Goal: Task Accomplishment & Management: Manage account settings

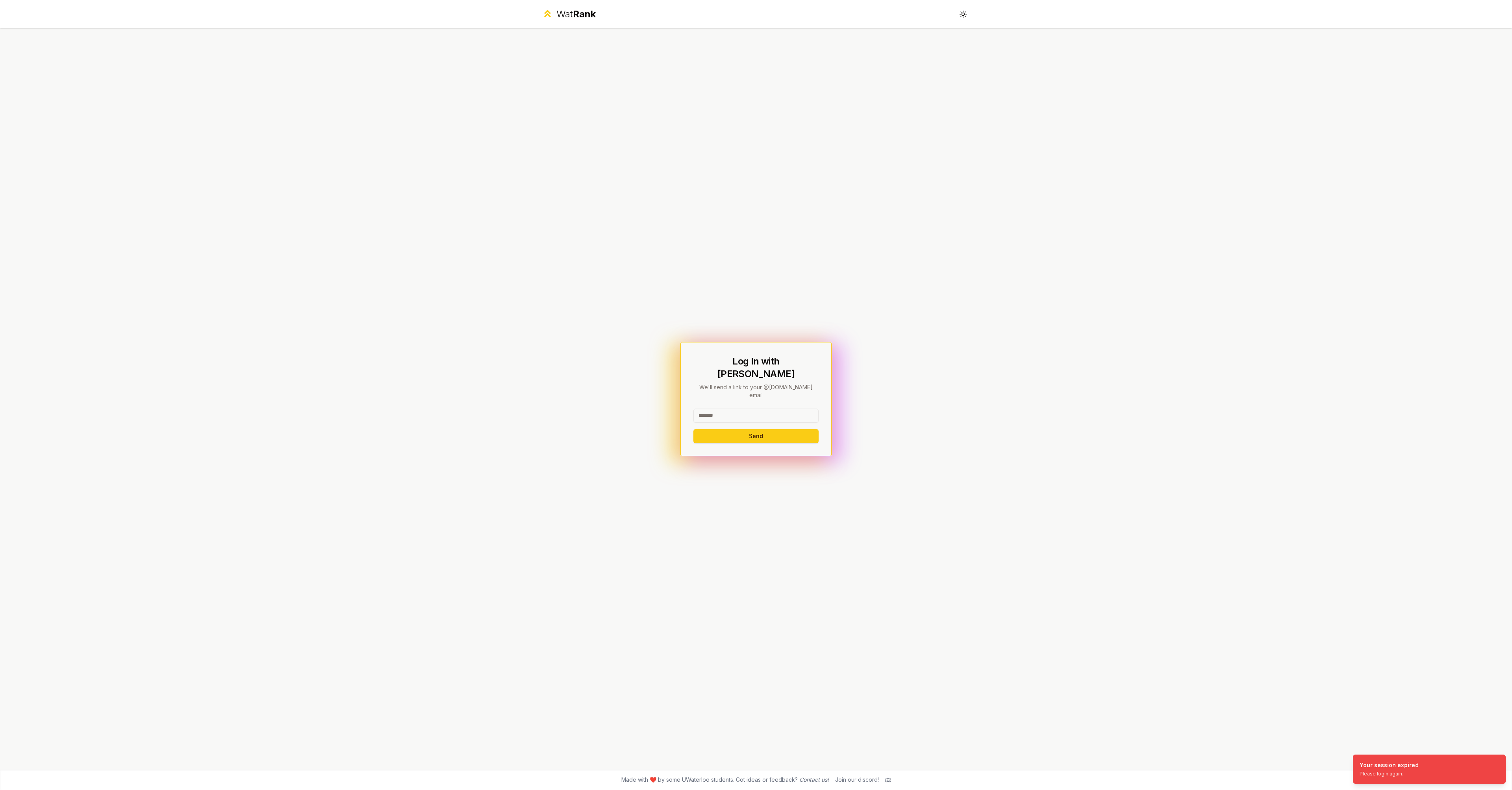
click at [748, 408] on input at bounding box center [755, 416] width 125 height 14
type input "********"
click at [755, 429] on button "Send" at bounding box center [755, 436] width 125 height 14
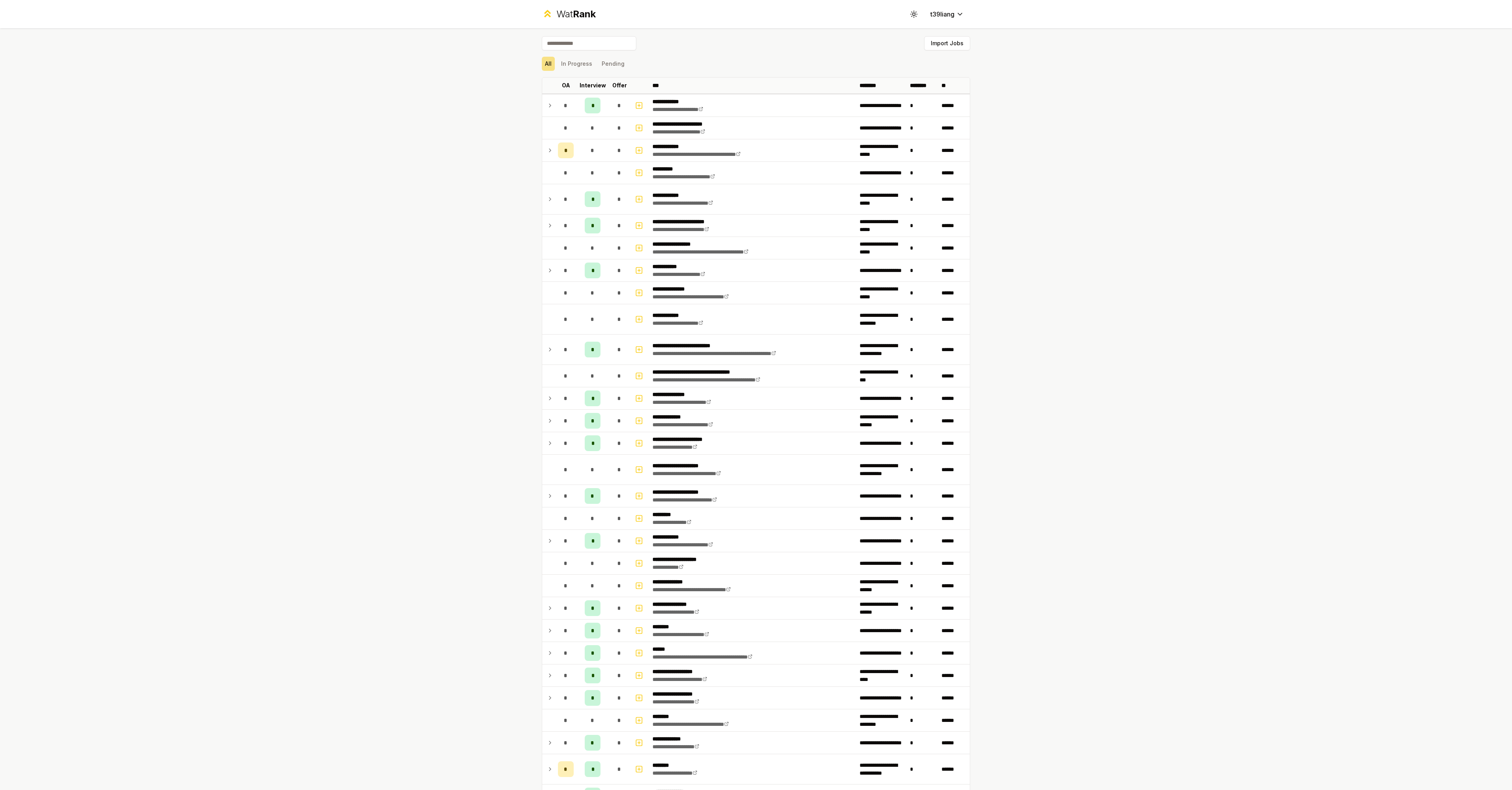
scroll to position [532, 0]
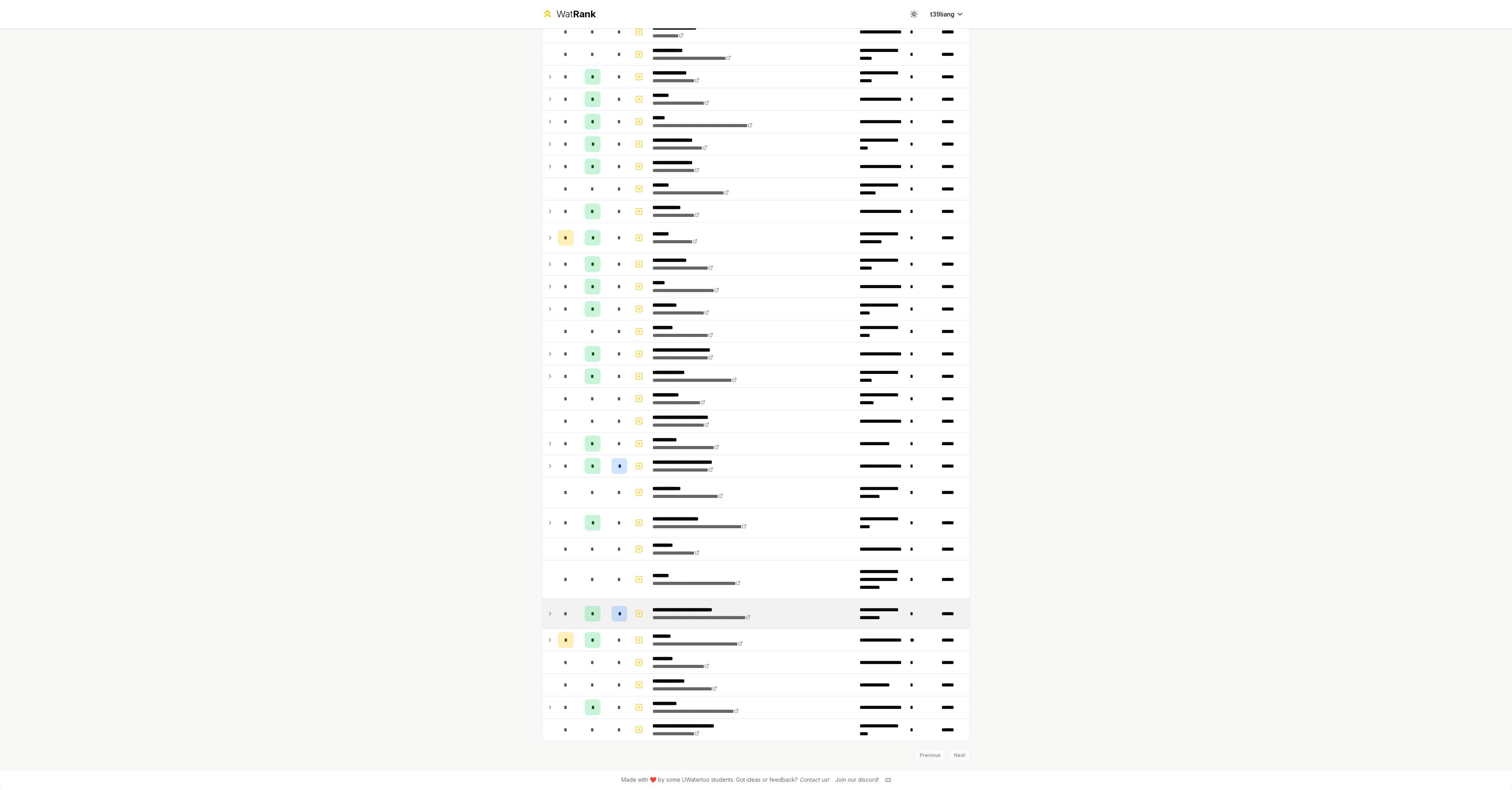
click at [548, 611] on icon at bounding box center [550, 614] width 6 height 9
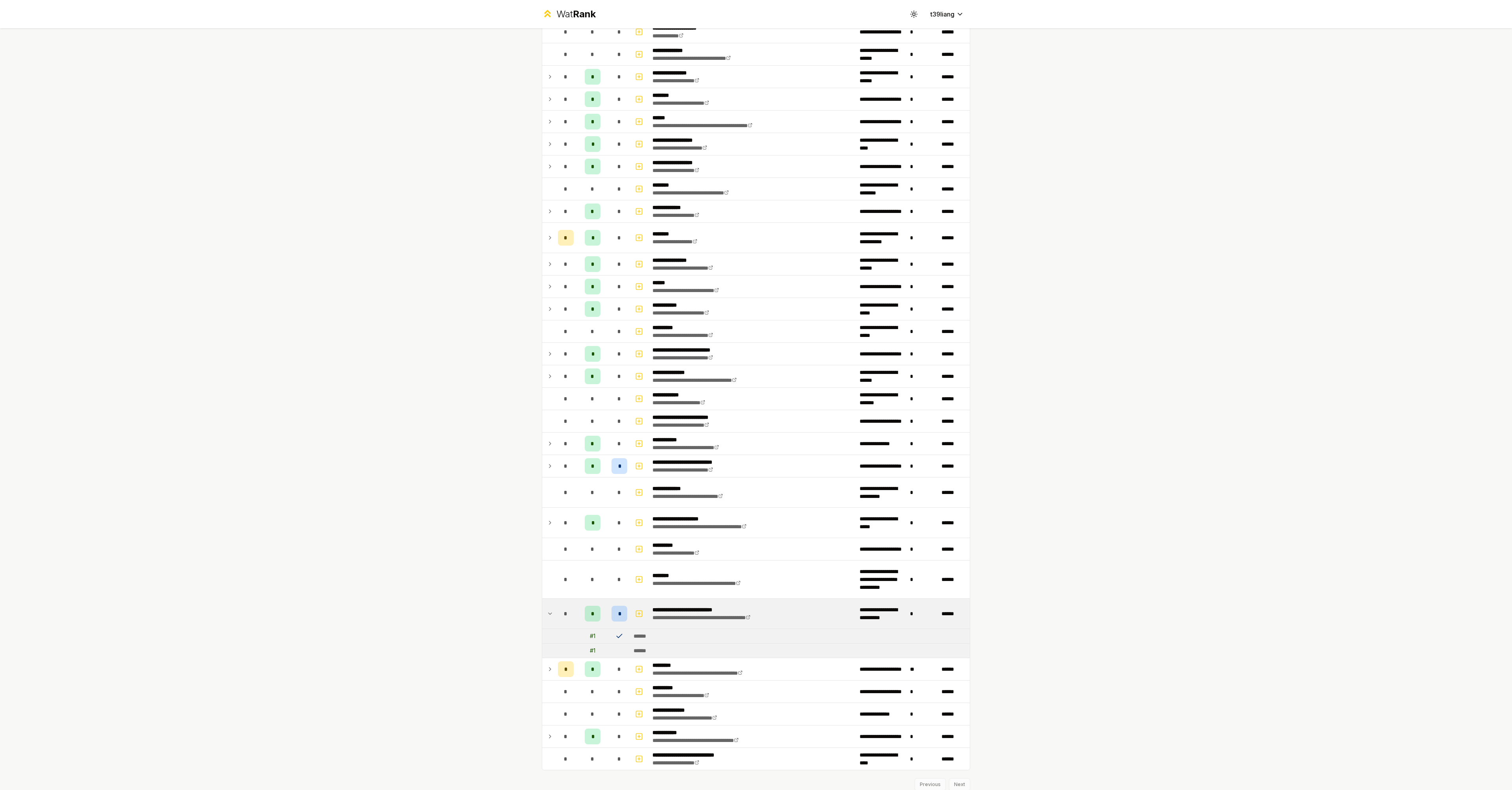
click at [608, 610] on td "*" at bounding box center [619, 613] width 22 height 30
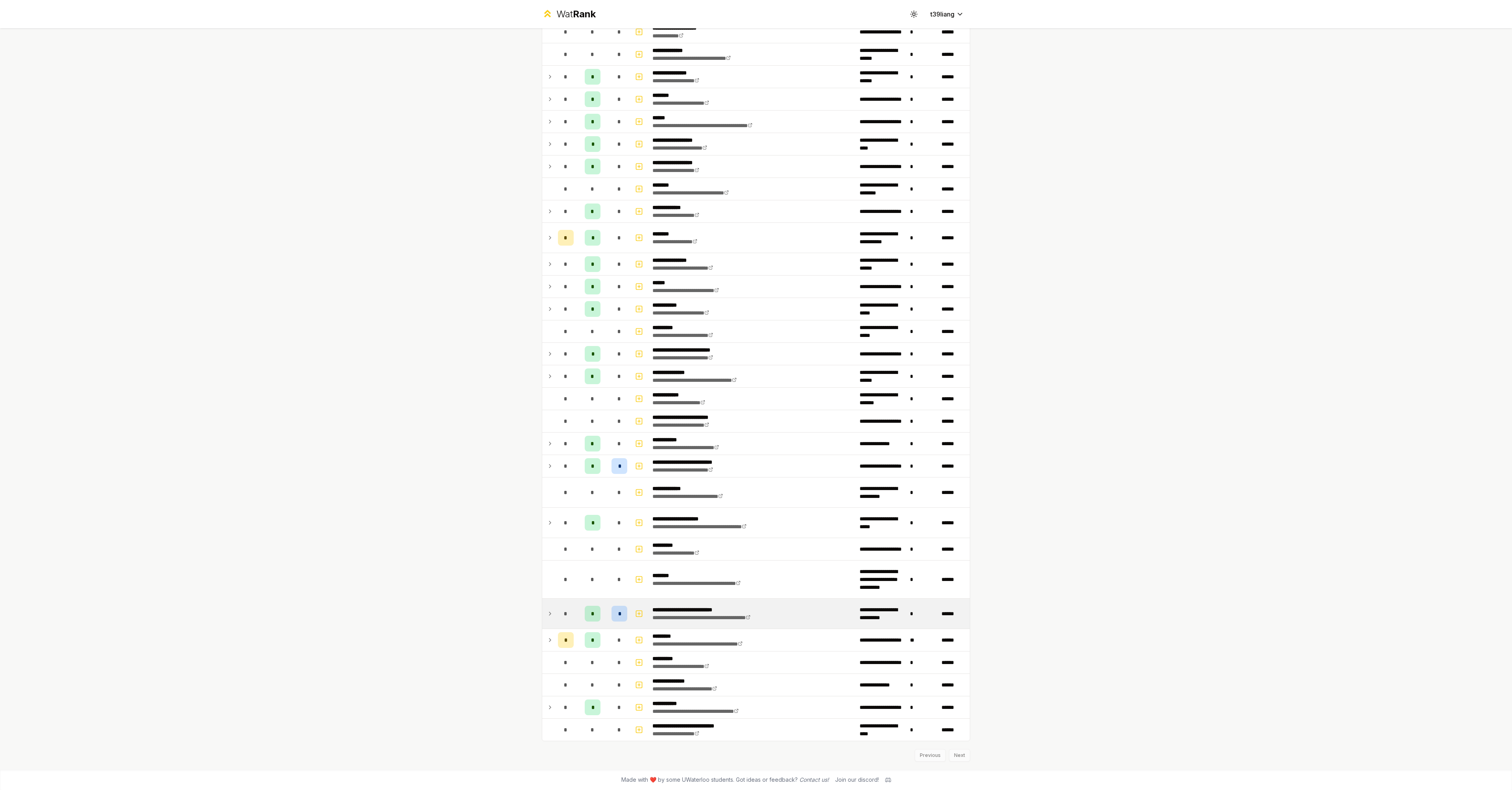
click at [613, 612] on div "*" at bounding box center [619, 613] width 16 height 16
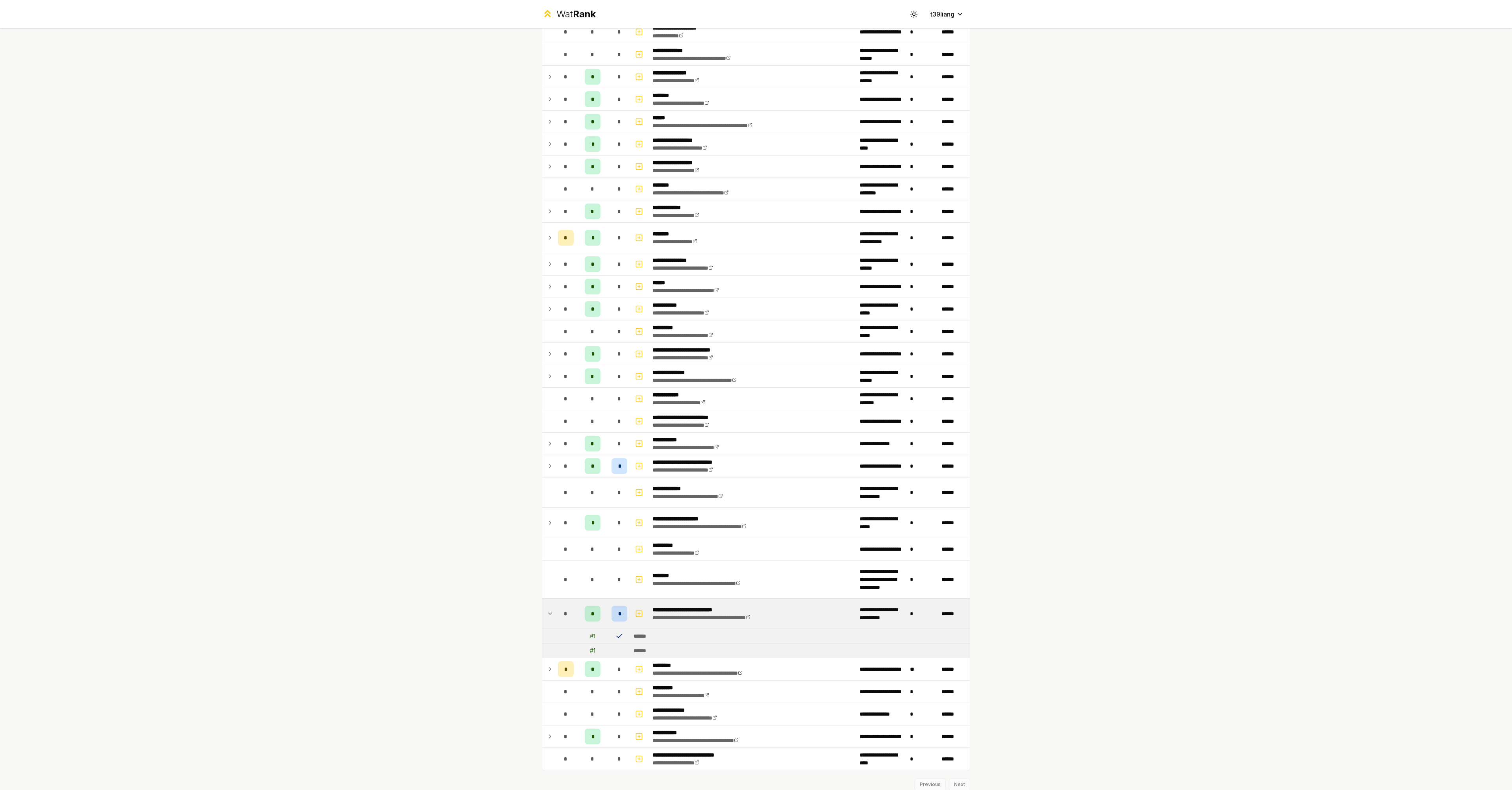
click at [616, 636] on icon at bounding box center [619, 636] width 8 height 8
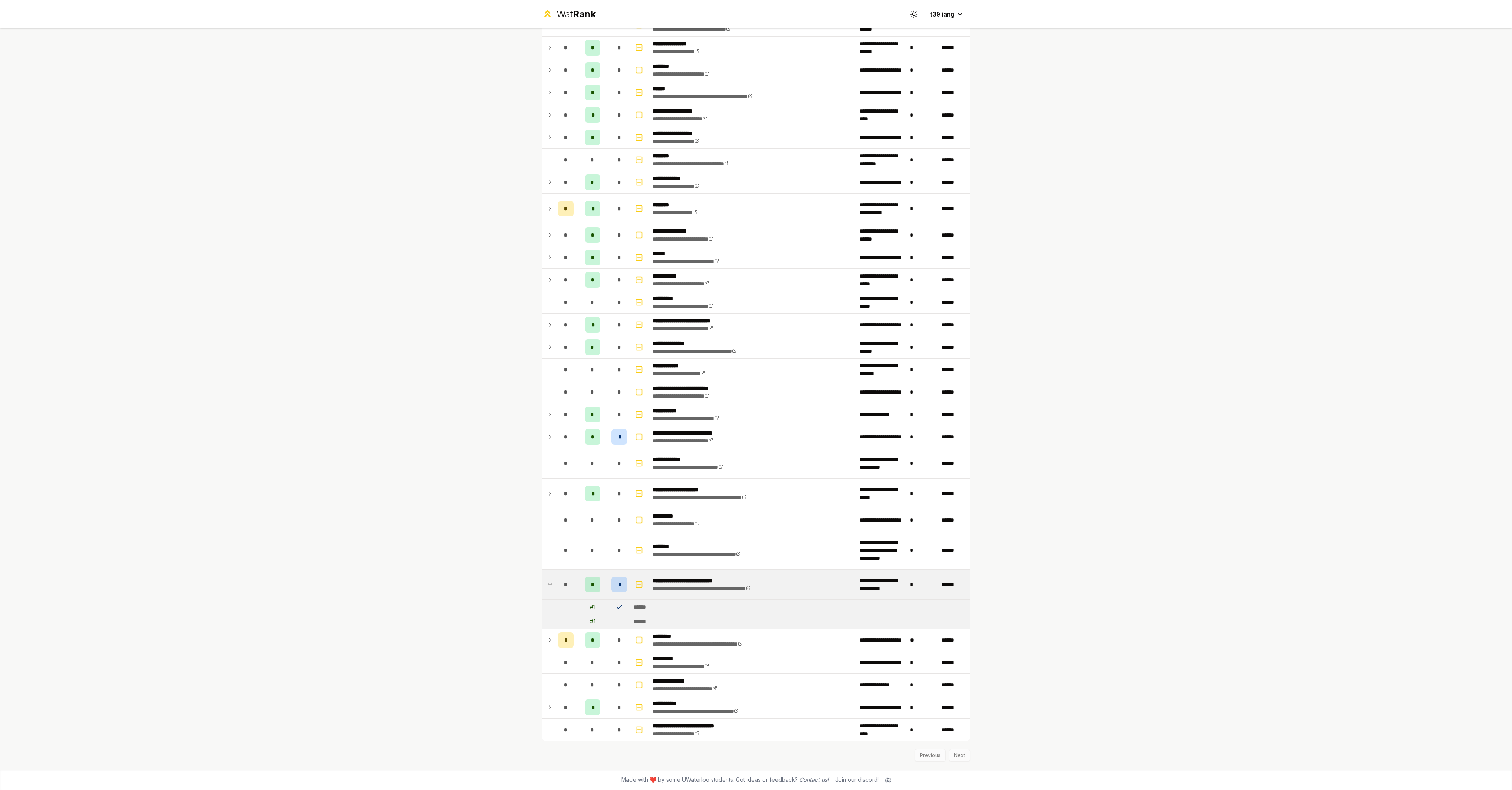
scroll to position [9, 0]
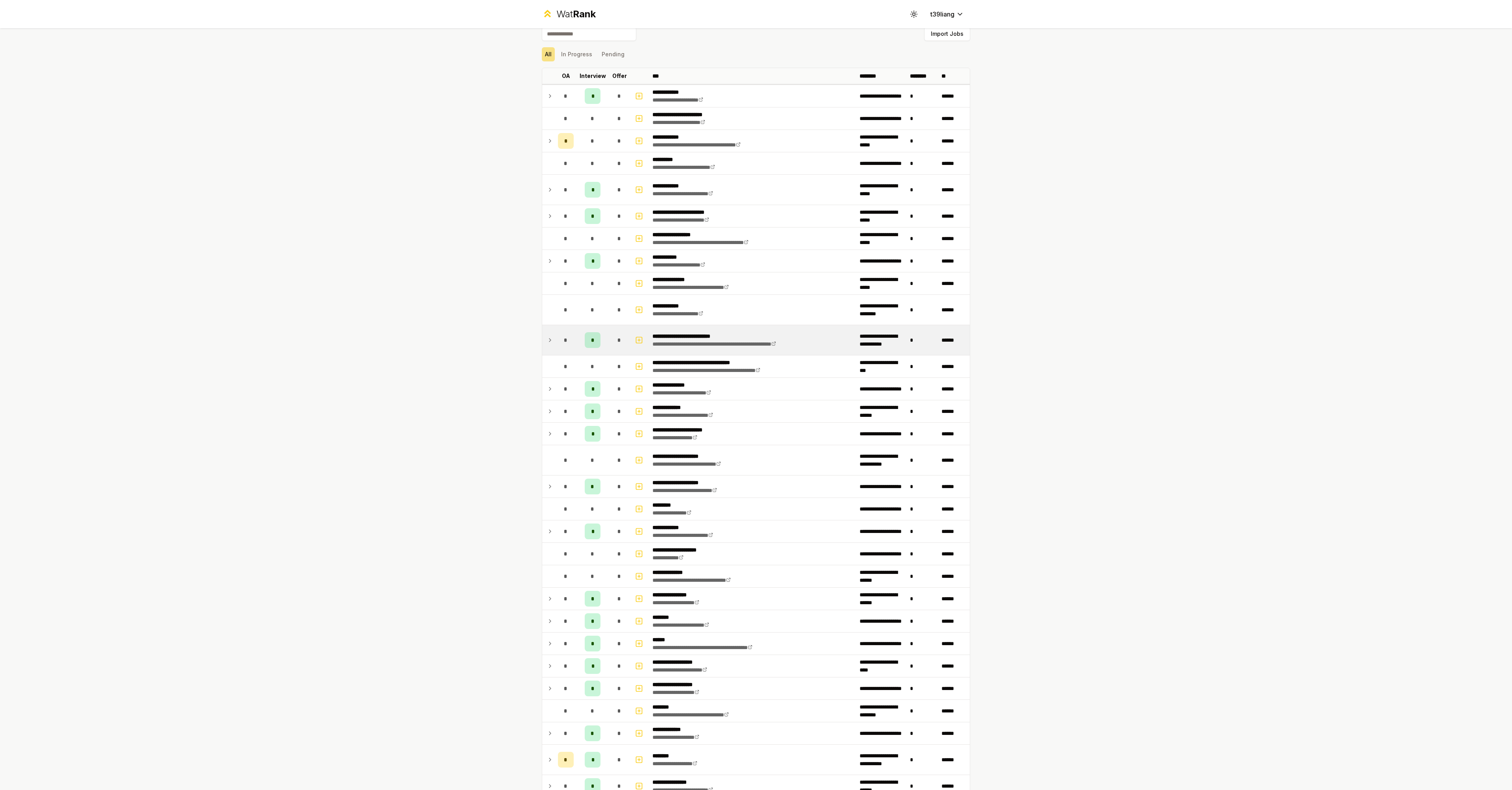
click at [549, 340] on icon at bounding box center [550, 340] width 6 height 9
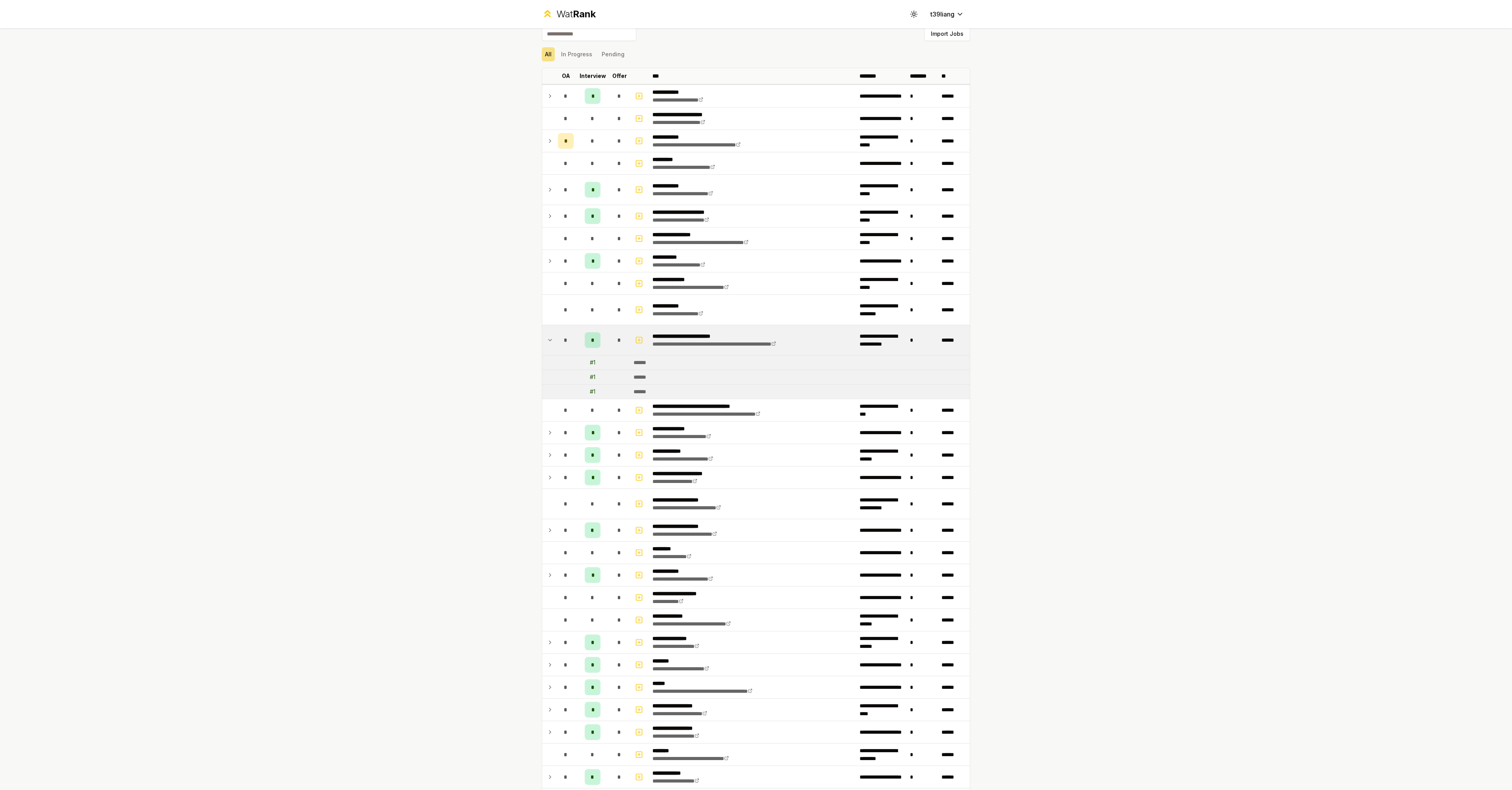
click at [548, 342] on icon at bounding box center [550, 340] width 6 height 9
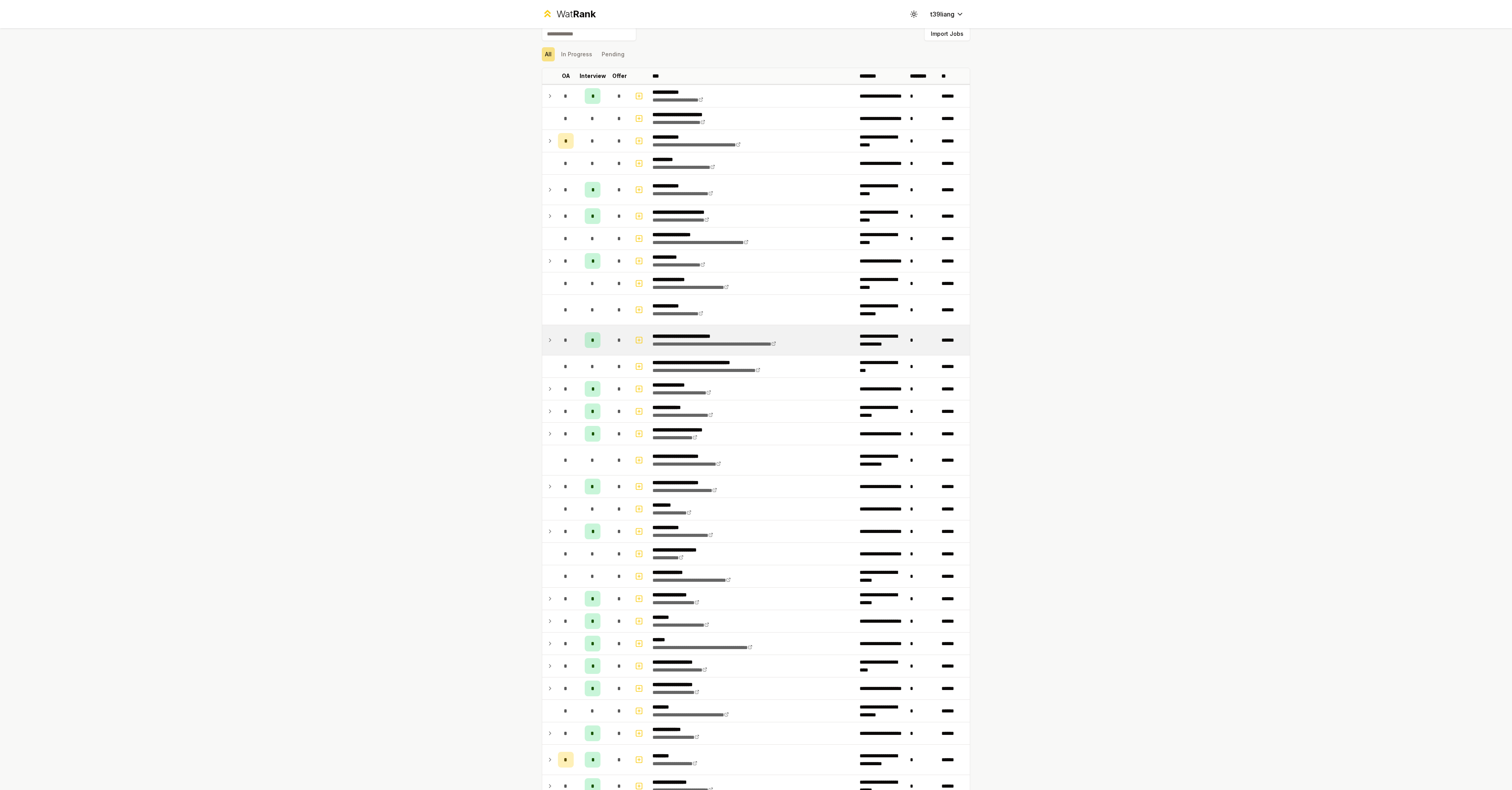
click at [555, 341] on td "*" at bounding box center [566, 340] width 22 height 30
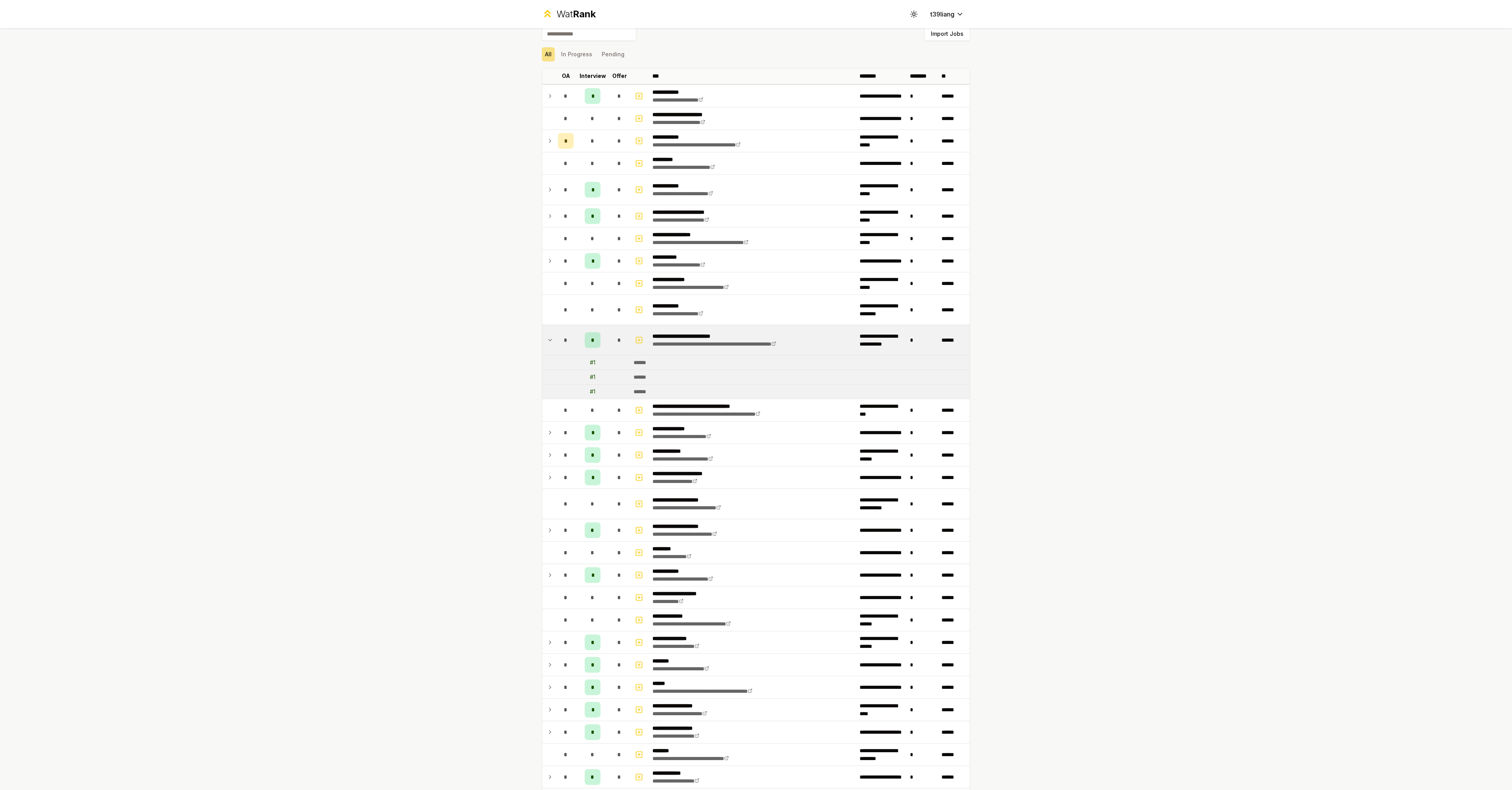
click at [547, 339] on icon at bounding box center [550, 340] width 6 height 9
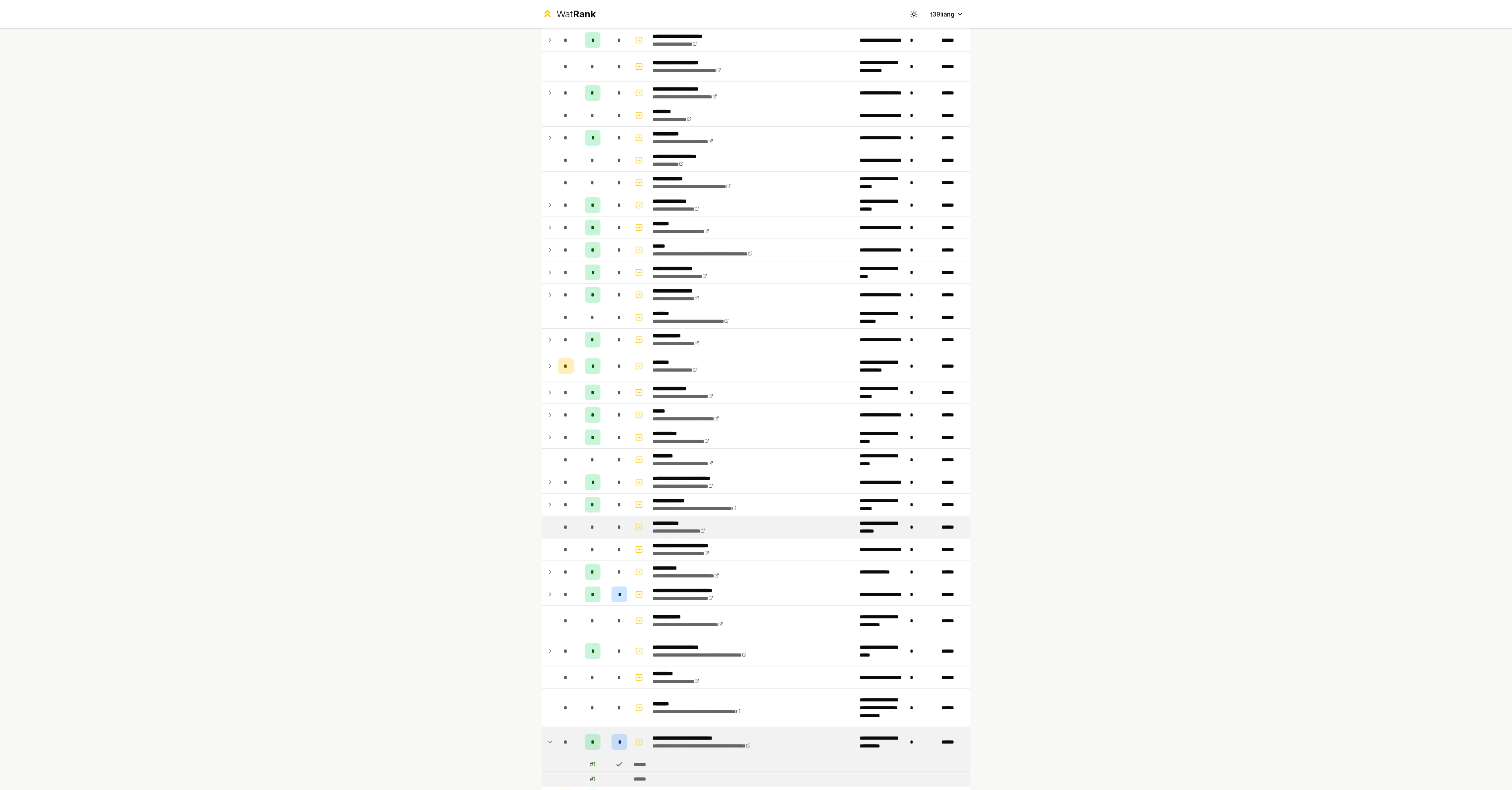
scroll to position [561, 0]
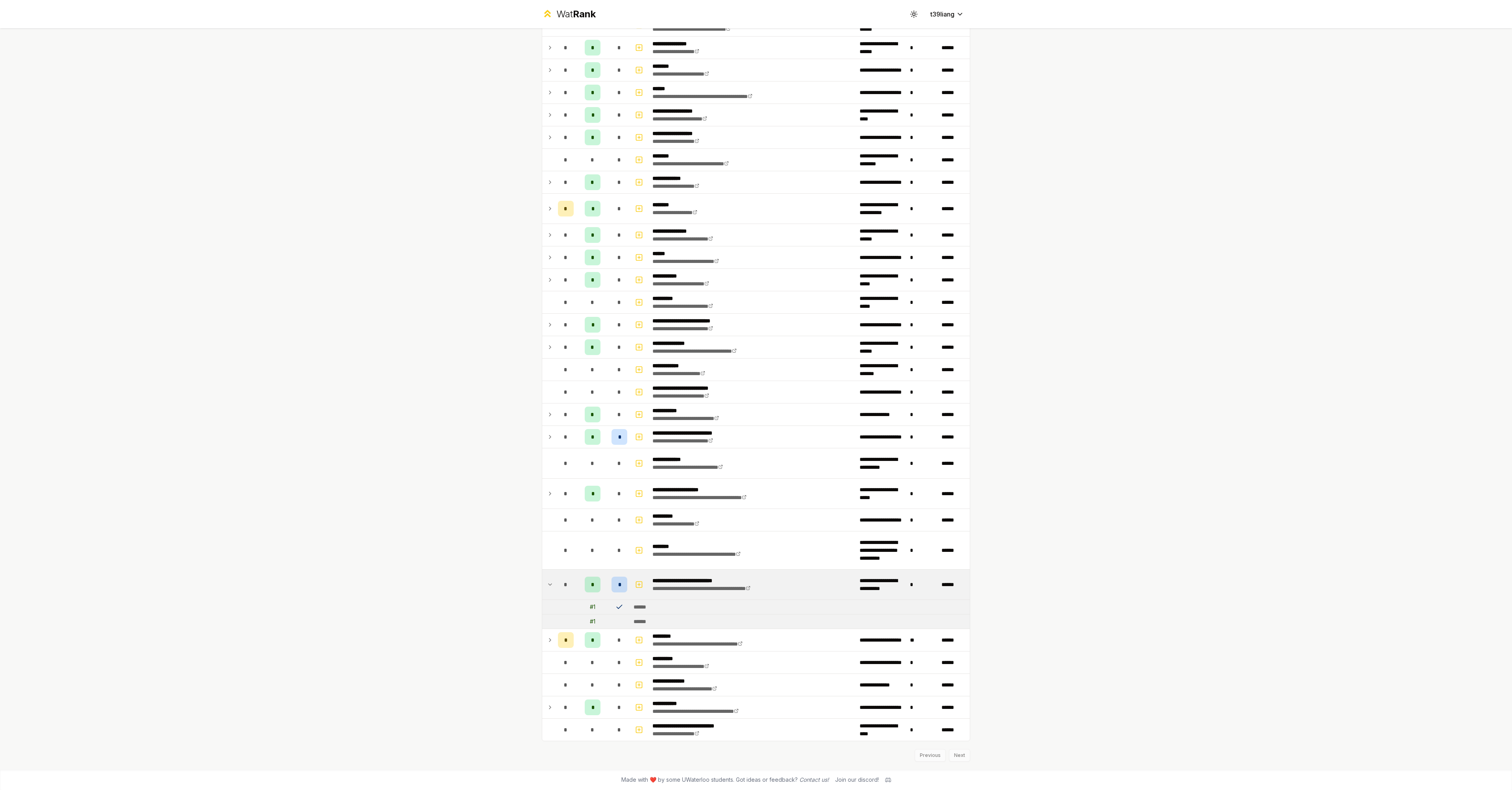
click at [547, 585] on icon at bounding box center [550, 585] width 6 height 9
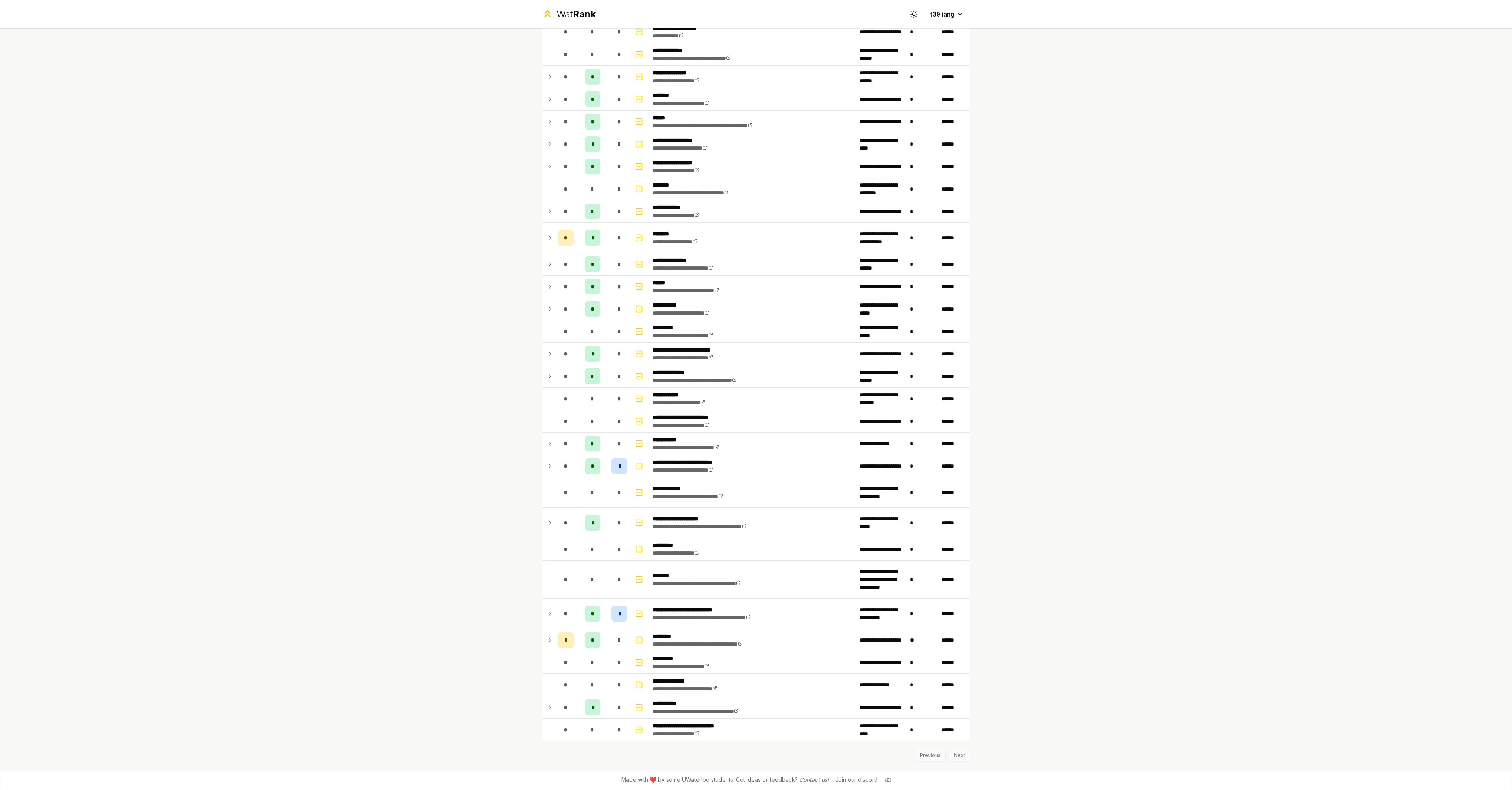
click at [549, 609] on icon at bounding box center [550, 614] width 6 height 9
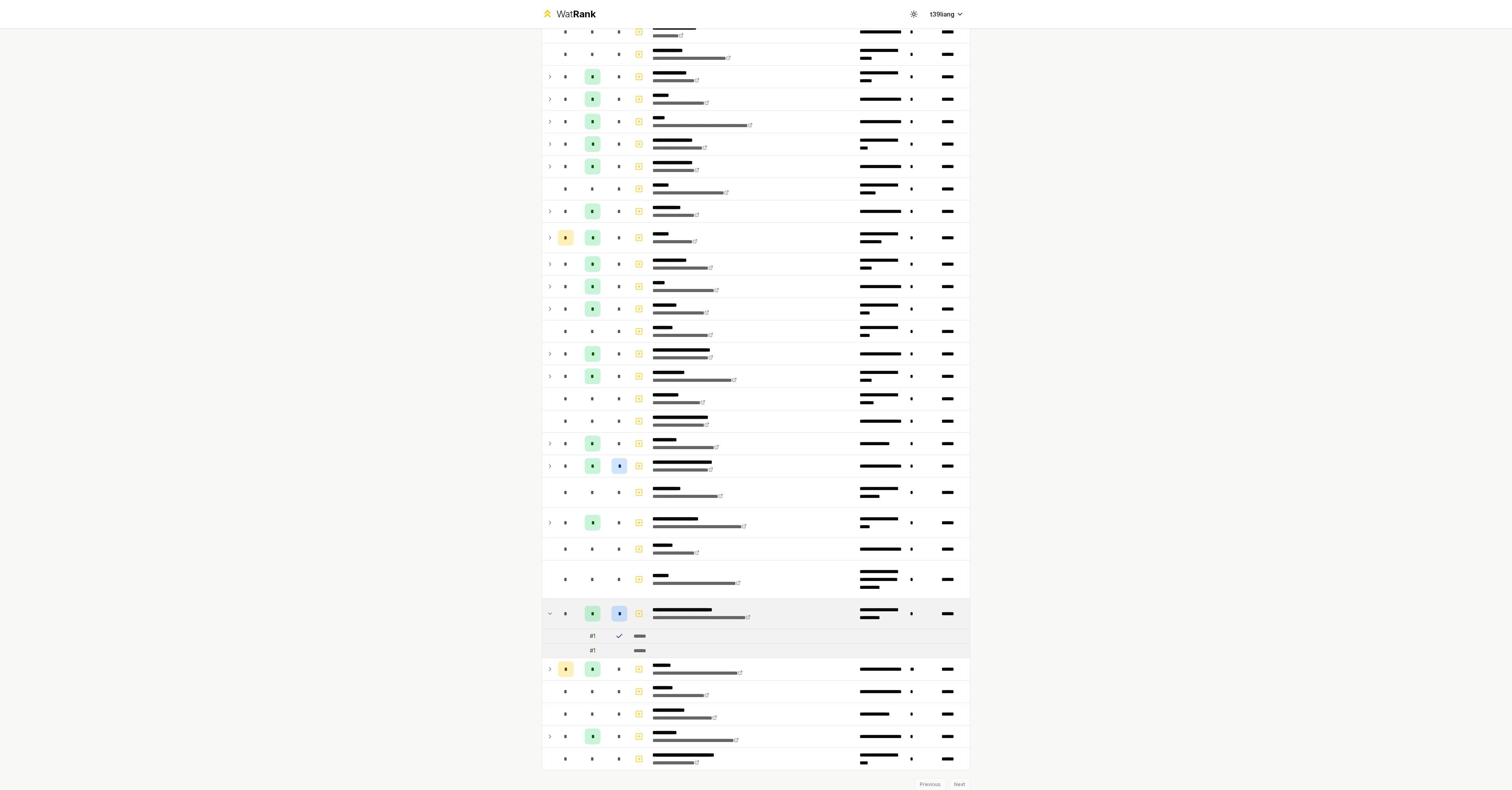
click at [549, 615] on icon at bounding box center [550, 614] width 6 height 9
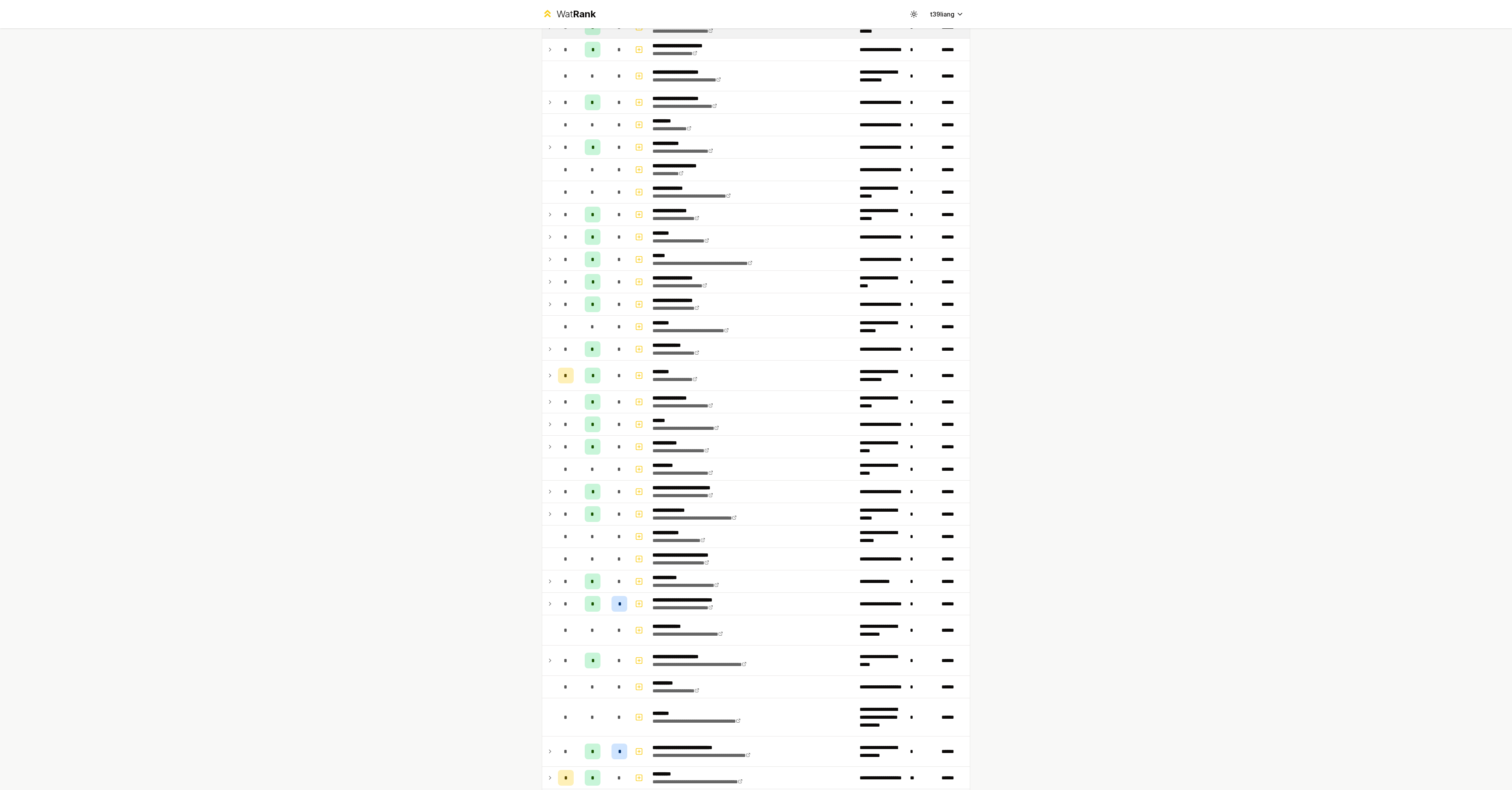
scroll to position [0, 0]
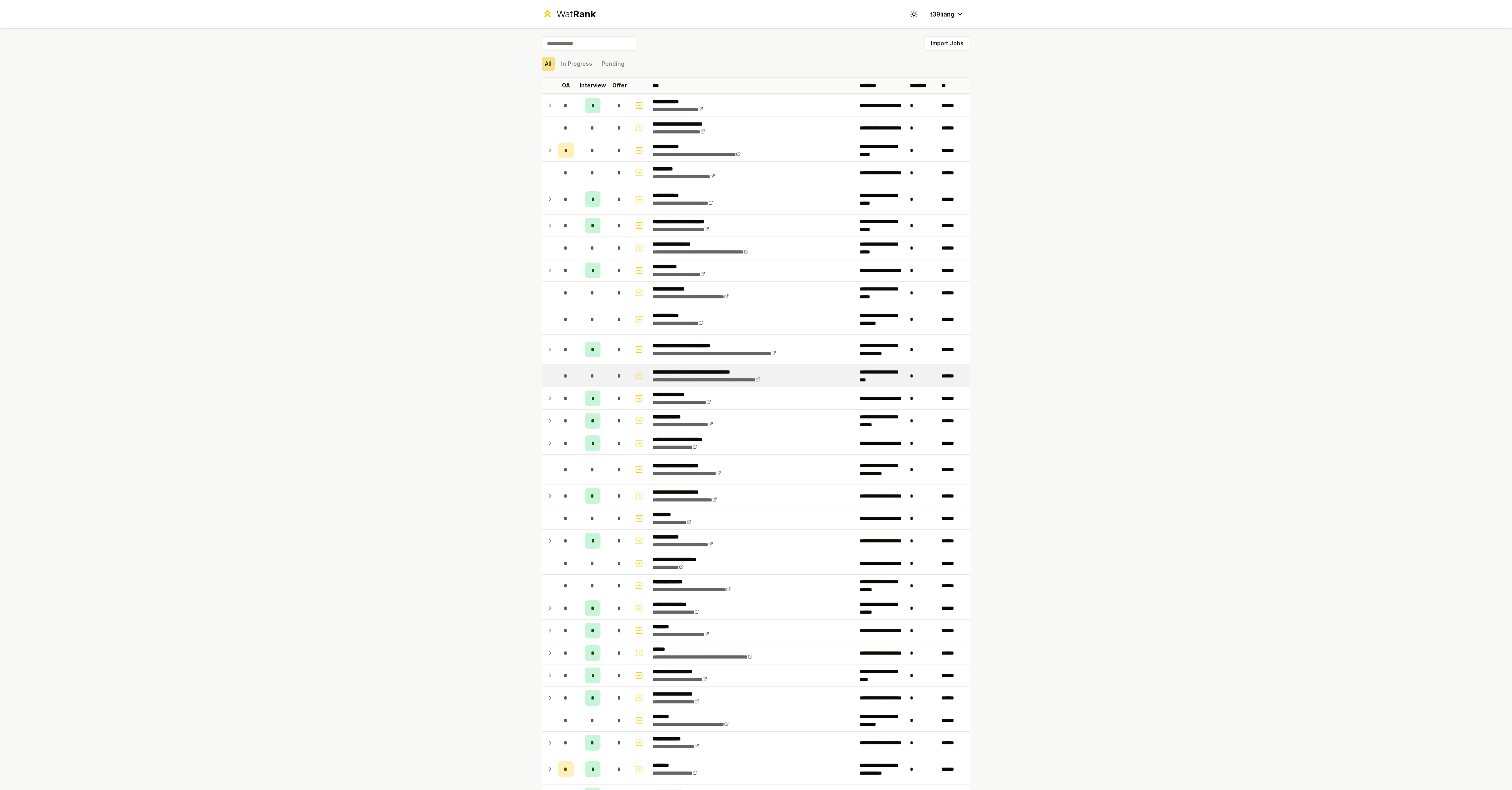
click at [544, 373] on td at bounding box center [548, 376] width 12 height 22
click at [745, 378] on link "**********" at bounding box center [707, 380] width 108 height 5
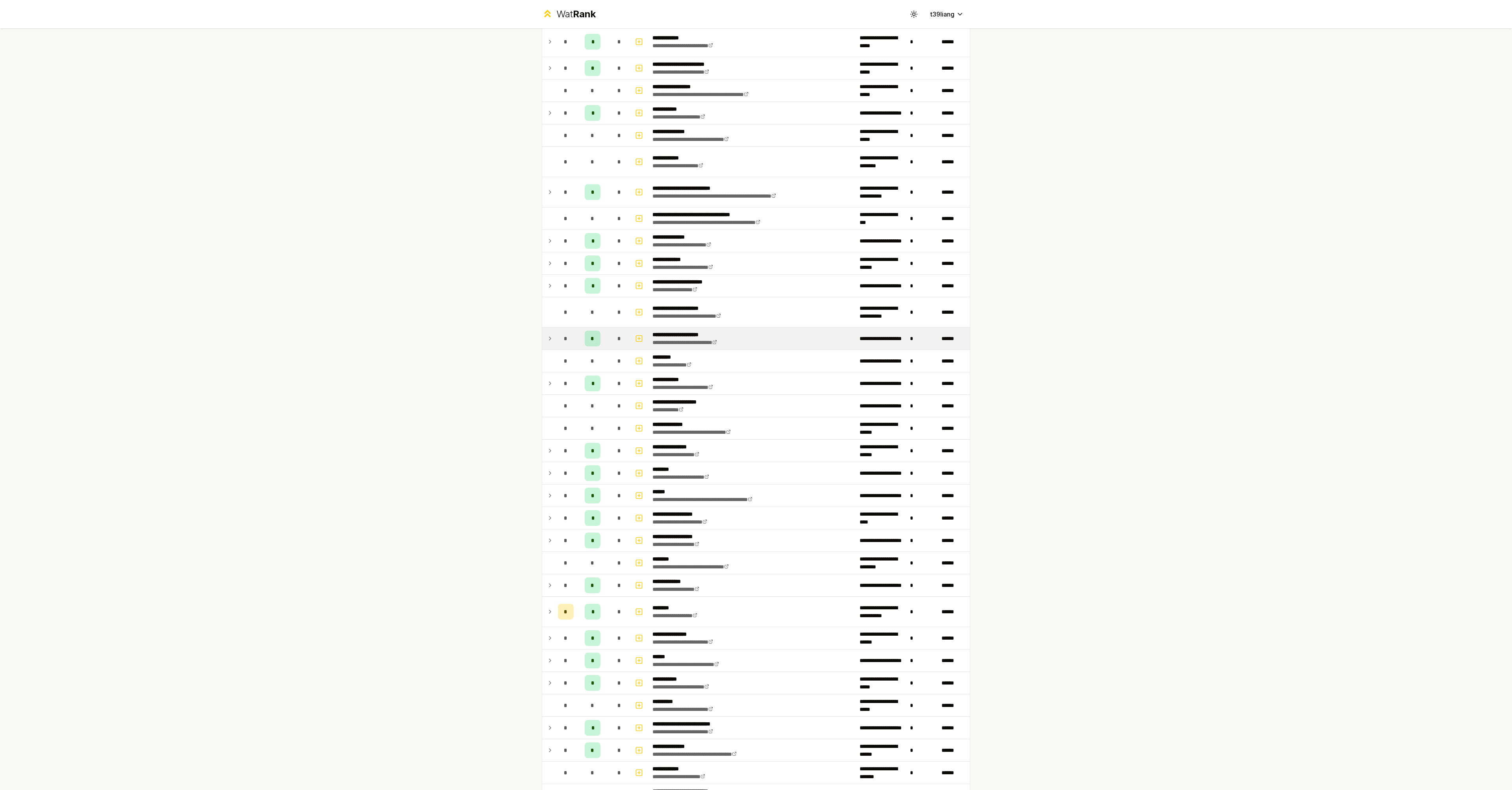
click at [547, 337] on icon at bounding box center [550, 339] width 6 height 9
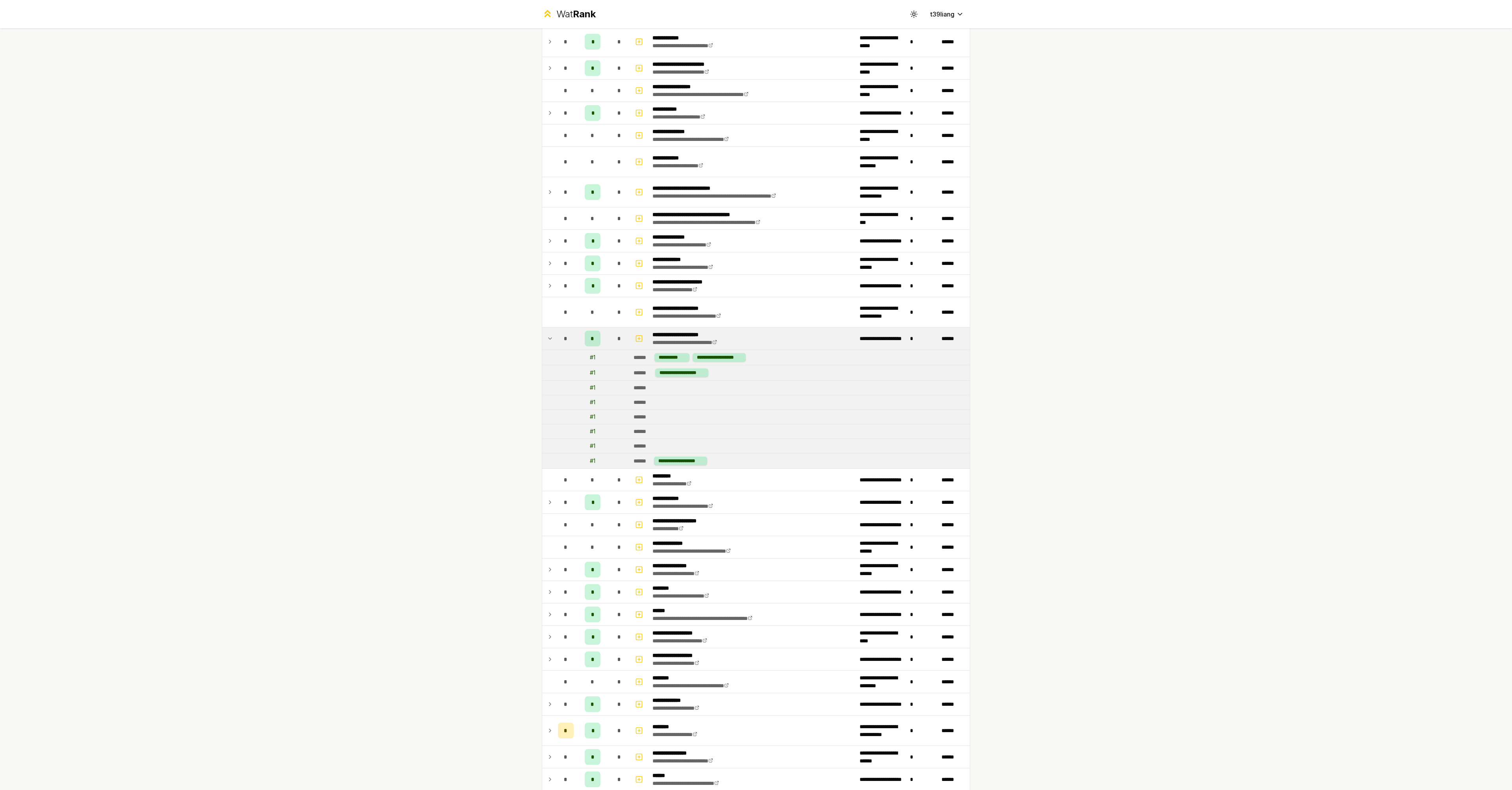
click at [547, 337] on icon at bounding box center [550, 339] width 6 height 9
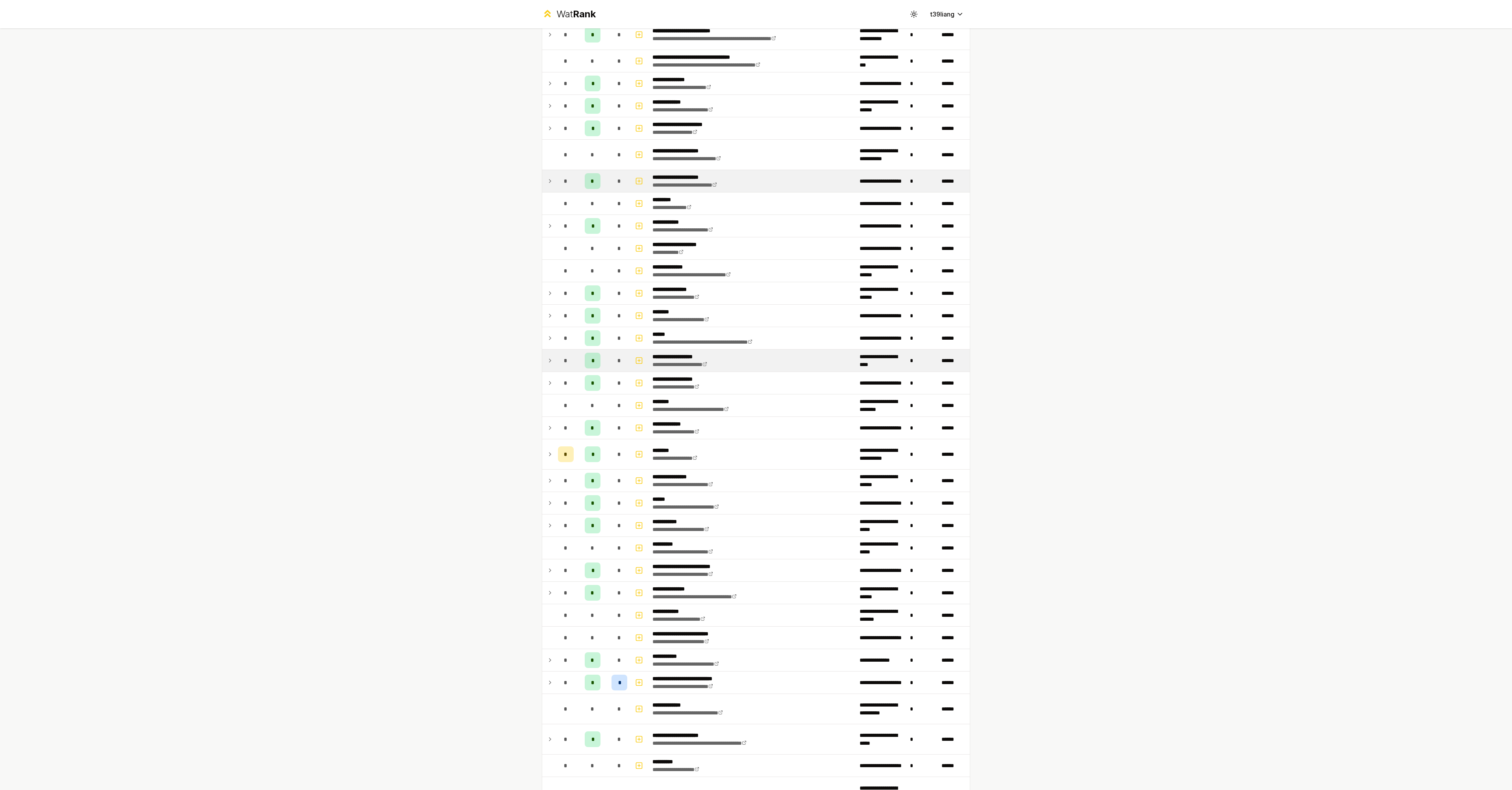
scroll to position [472, 0]
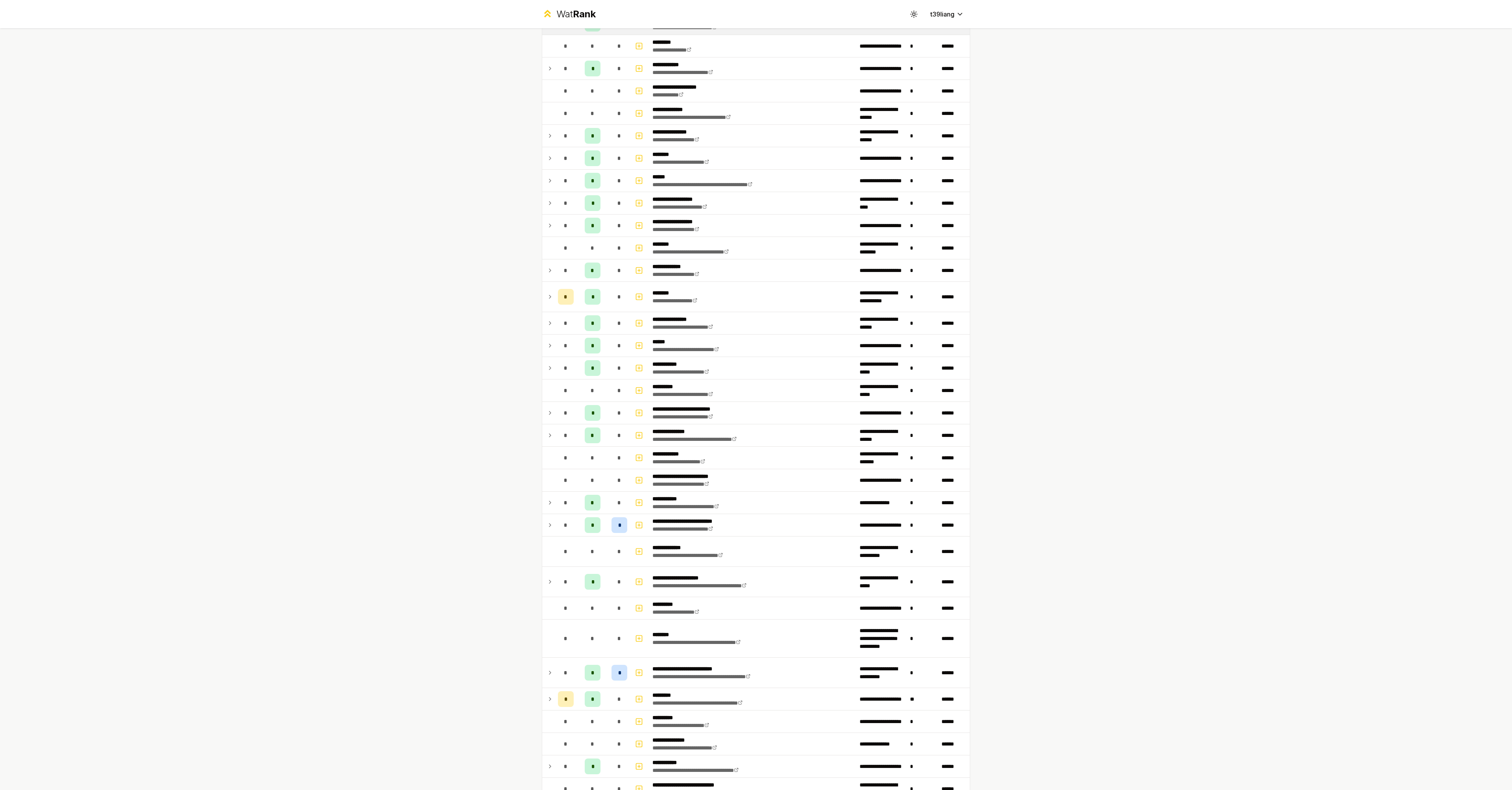
click at [542, 220] on div "**********" at bounding box center [756, 202] width 428 height 1196
click at [547, 225] on icon at bounding box center [550, 225] width 6 height 9
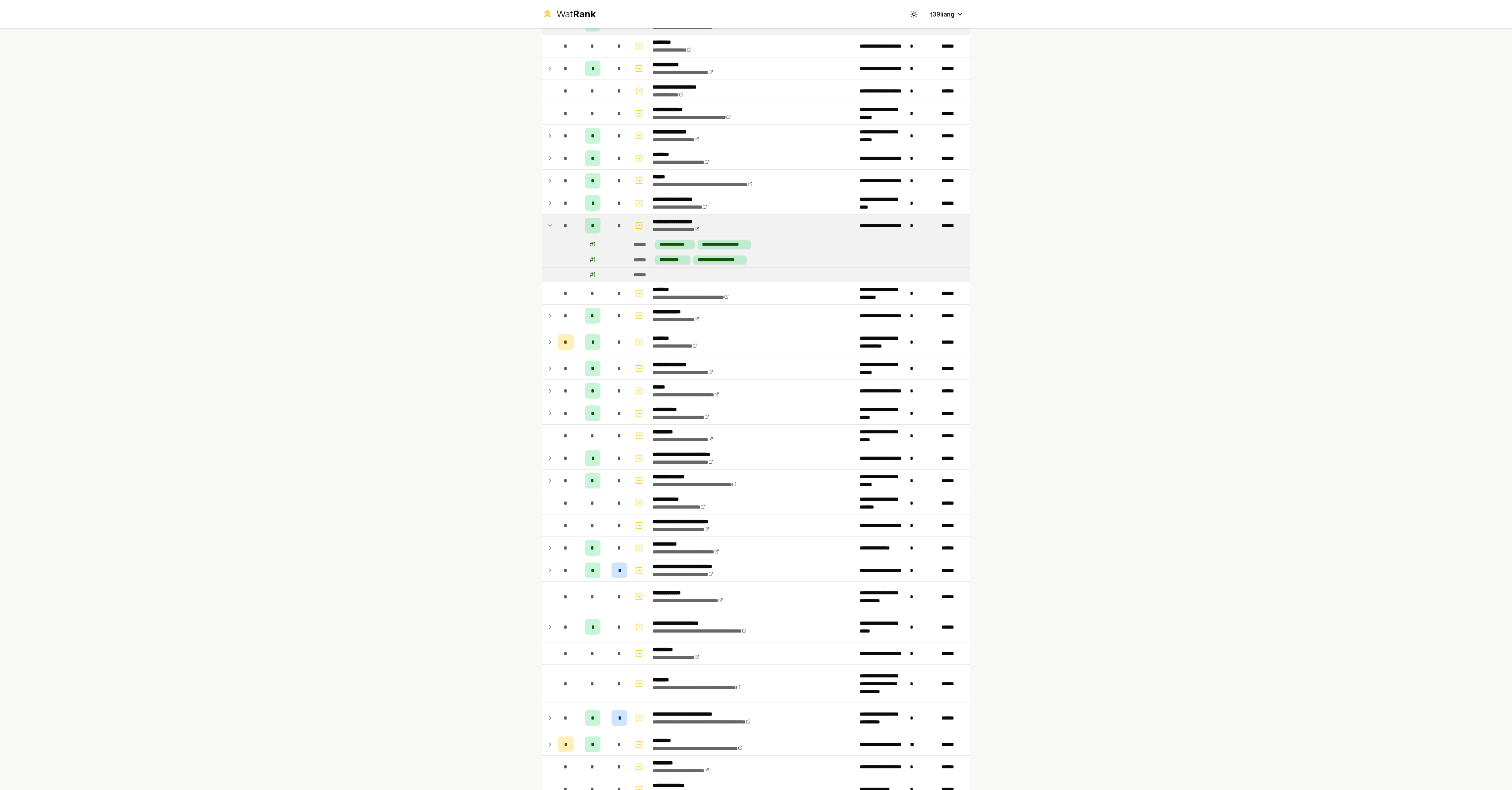
click at [547, 225] on icon at bounding box center [550, 225] width 6 height 9
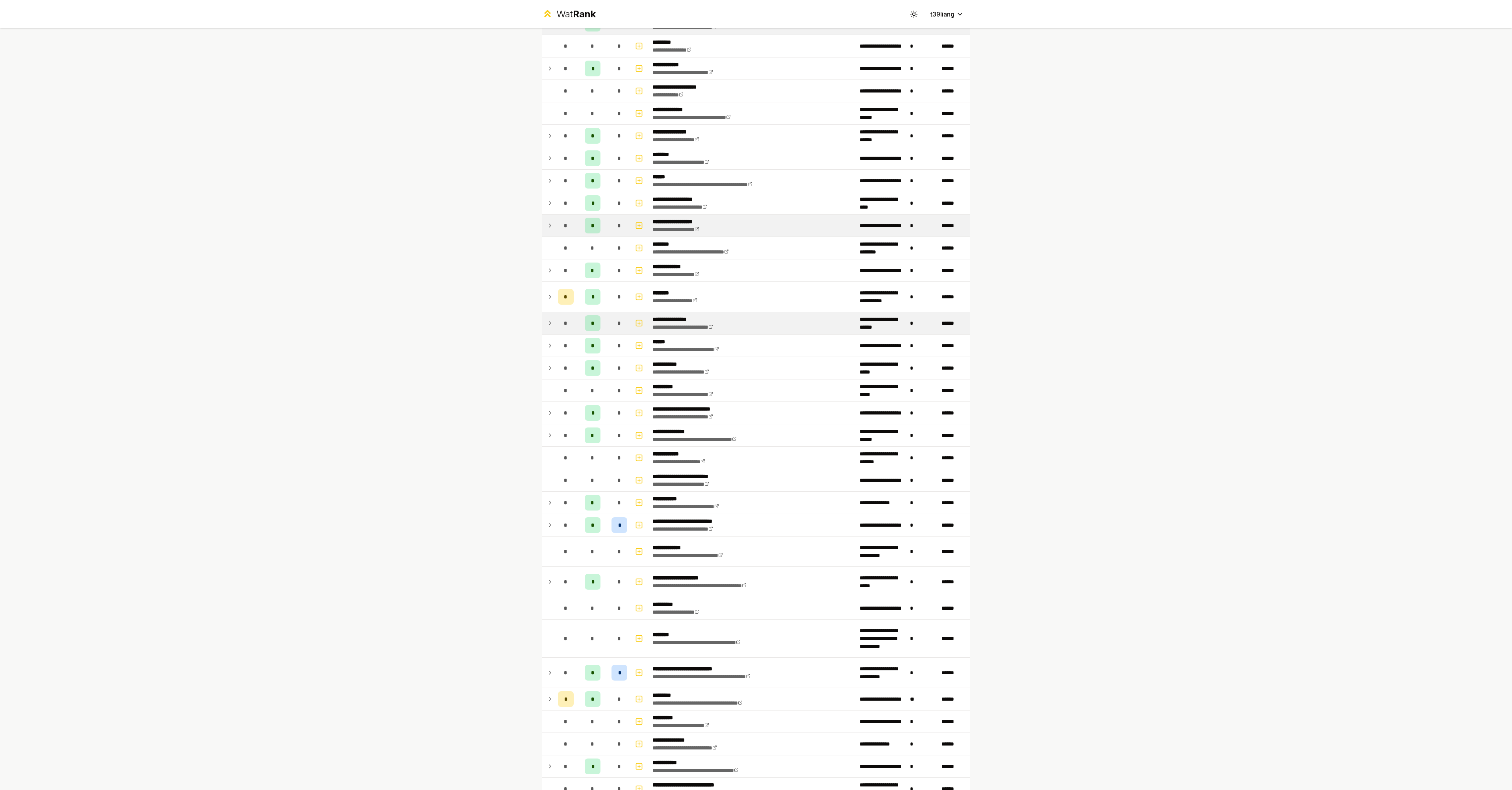
scroll to position [532, 0]
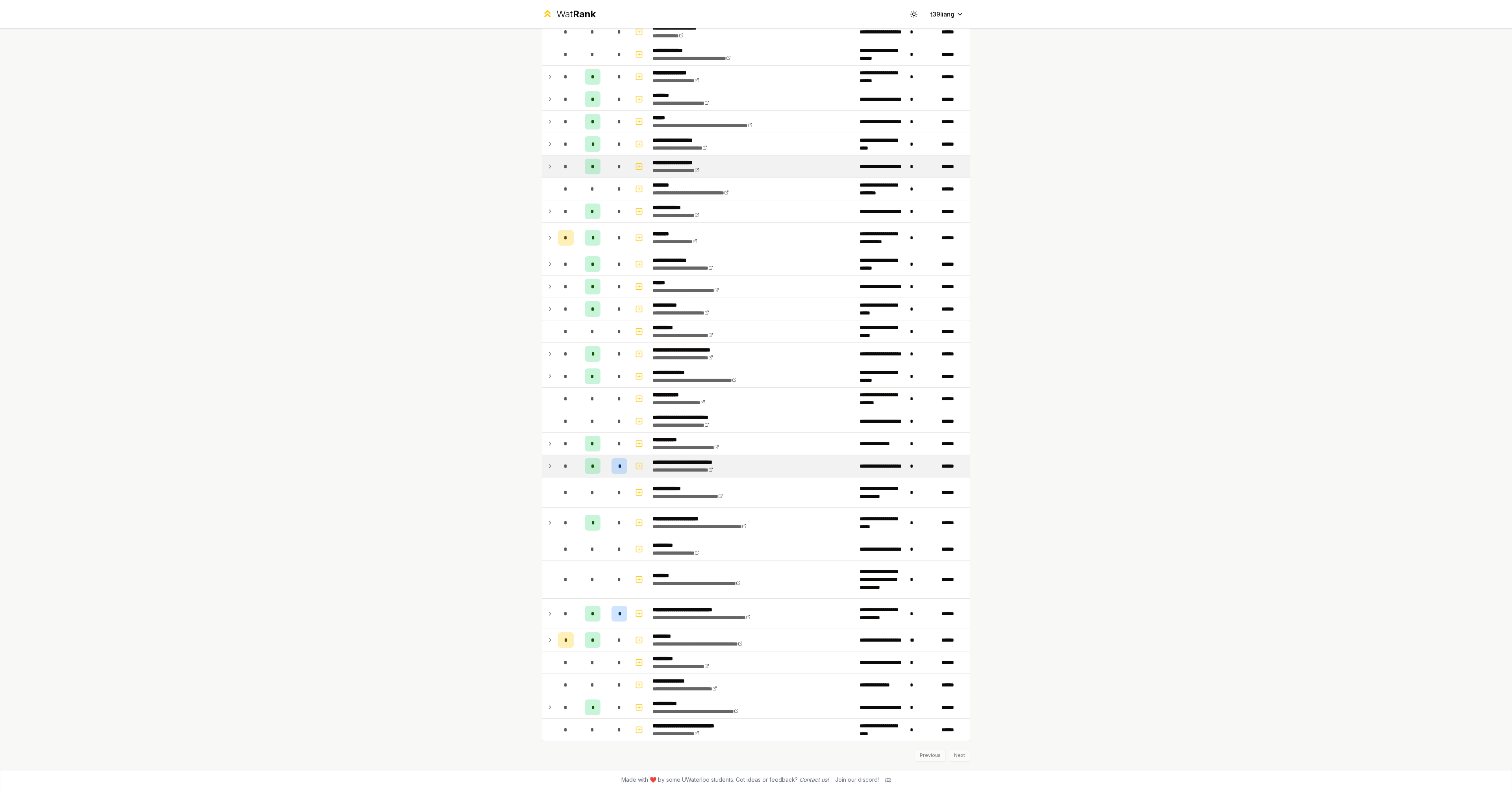
click at [555, 465] on td "*" at bounding box center [566, 466] width 22 height 22
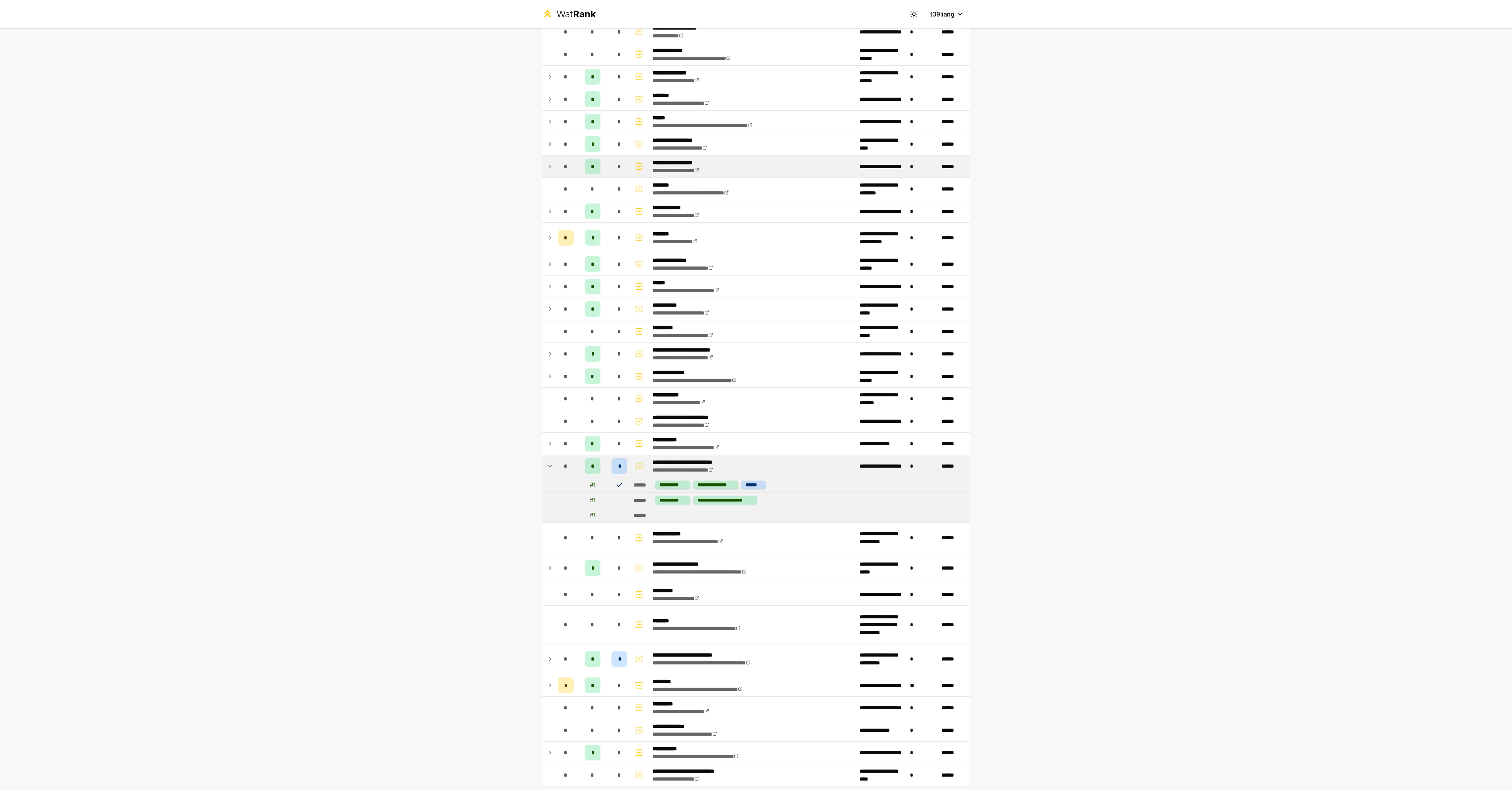
click at [547, 467] on icon at bounding box center [550, 466] width 6 height 9
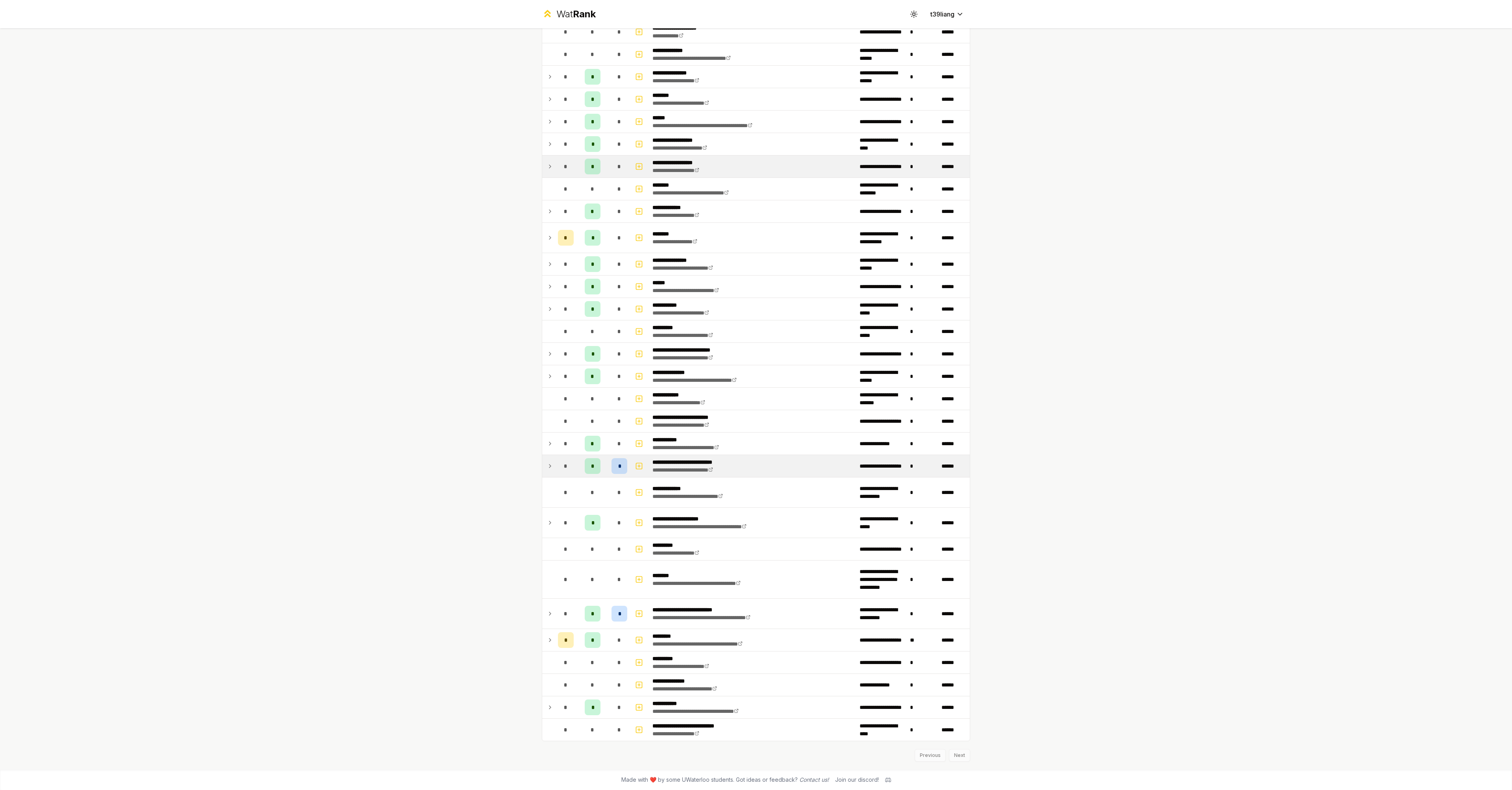
click at [1161, 175] on div "**********" at bounding box center [756, 395] width 1512 height 790
